Goal: Task Accomplishment & Management: Manage account settings

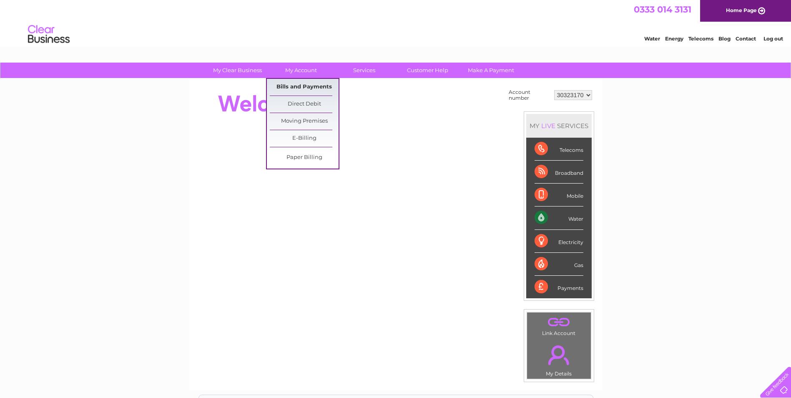
click at [313, 84] on link "Bills and Payments" at bounding box center [304, 87] width 69 height 17
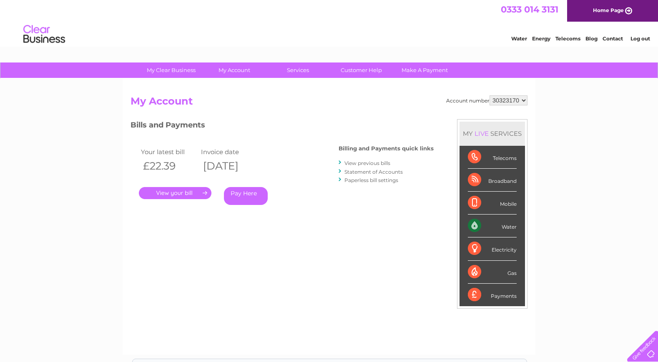
click at [176, 192] on link "." at bounding box center [175, 193] width 73 height 12
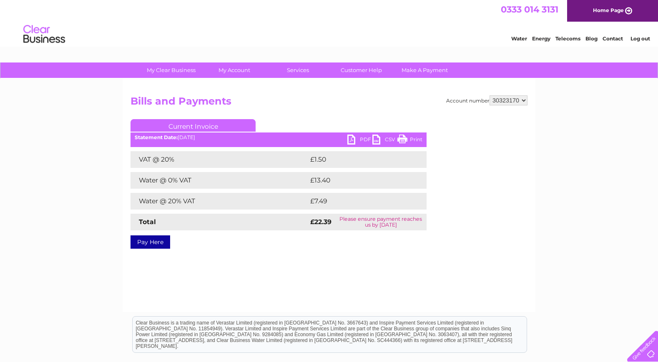
click at [363, 138] on link "PDF" at bounding box center [359, 141] width 25 height 12
click at [358, 143] on link "PDF" at bounding box center [359, 141] width 25 height 12
